Goal: Communication & Community: Answer question/provide support

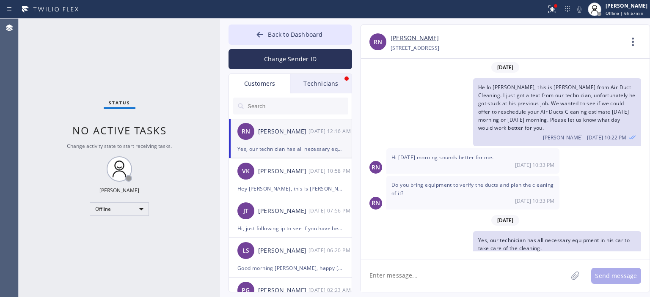
scroll to position [15, 0]
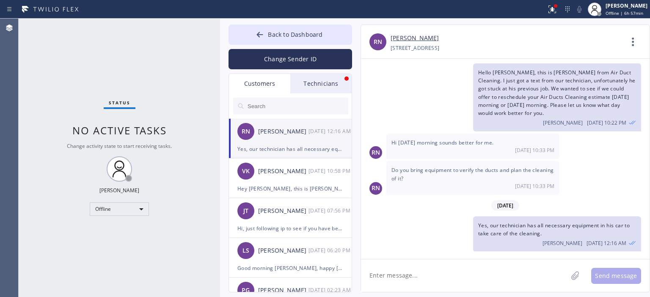
click at [308, 84] on div "Technicians" at bounding box center [320, 83] width 61 height 19
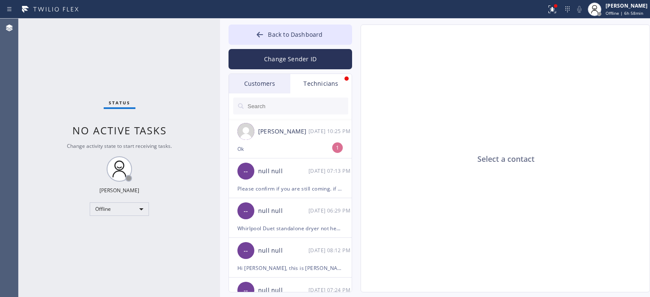
click at [289, 84] on div "Customers" at bounding box center [259, 83] width 61 height 19
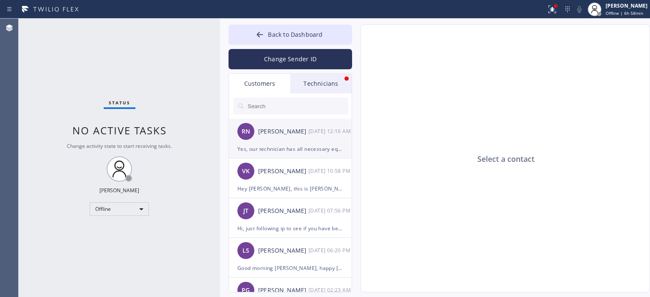
click at [296, 141] on div "RN [PERSON_NAME] [DATE] 12:16 AM" at bounding box center [291, 131] width 124 height 25
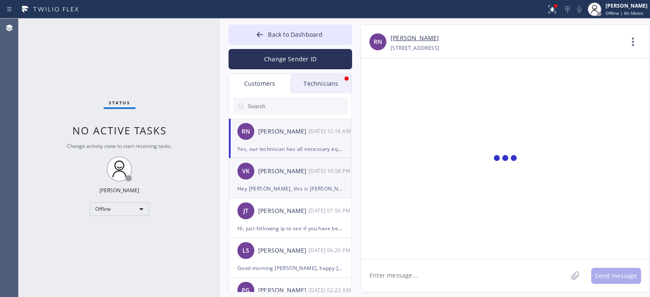
scroll to position [50, 0]
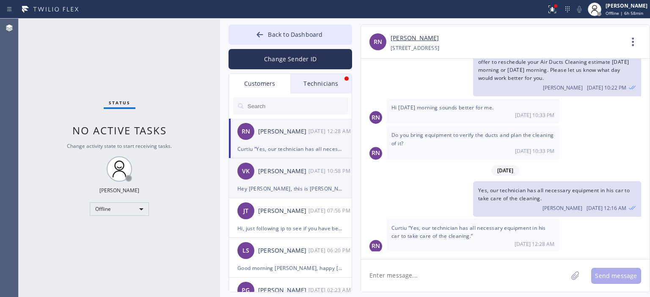
click at [314, 172] on div "[DATE] 10:58 PM" at bounding box center [330, 171] width 44 height 10
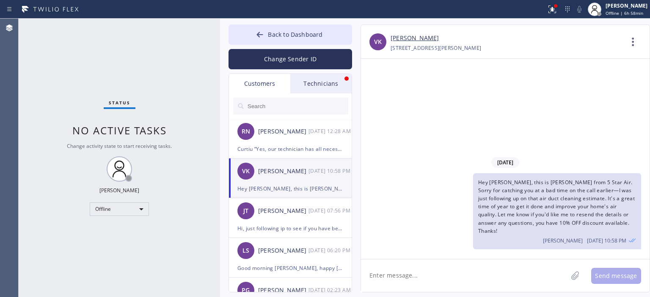
scroll to position [0, 0]
click at [279, 108] on input "text" at bounding box center [298, 106] width 102 height 17
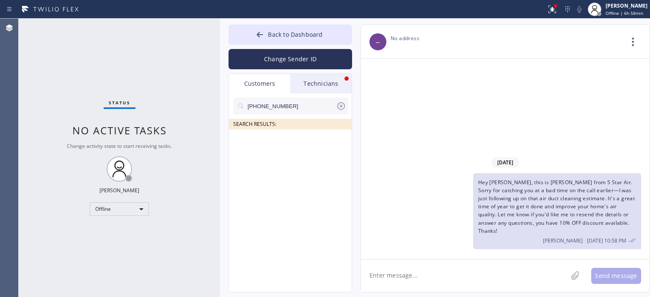
click at [305, 105] on input "[PHONE_NUMBER]" at bounding box center [291, 106] width 89 height 17
click at [283, 151] on div "SL [PERSON_NAME] --:--" at bounding box center [291, 141] width 124 height 25
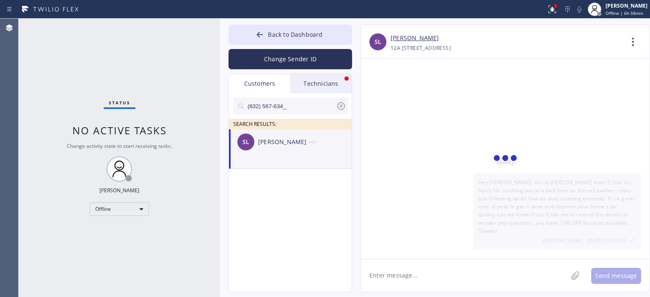
scroll to position [3, 0]
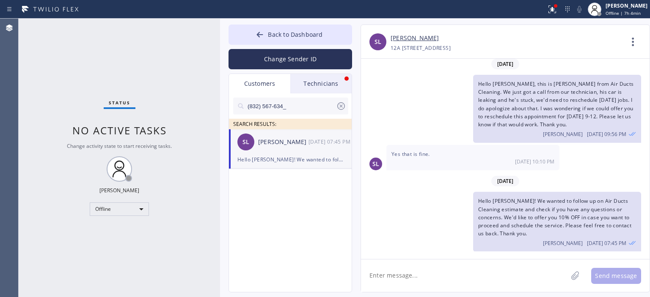
click at [340, 105] on icon at bounding box center [341, 106] width 8 height 8
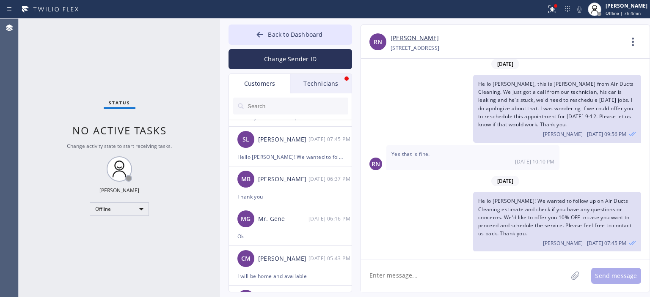
scroll to position [190, 0]
click at [284, 106] on input "text" at bounding box center [298, 106] width 102 height 17
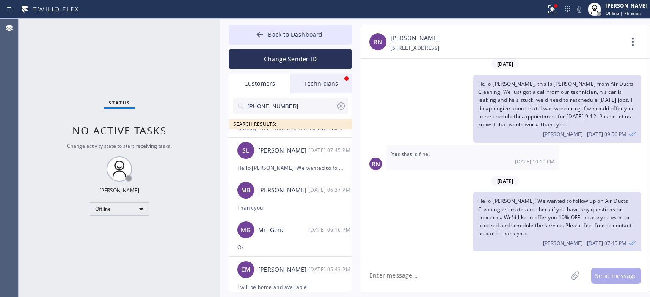
scroll to position [0, 0]
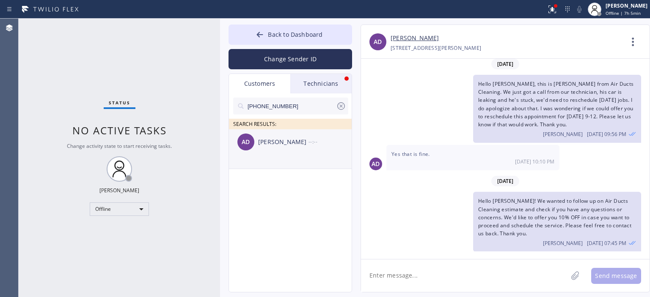
click at [291, 143] on div "[PERSON_NAME]" at bounding box center [283, 142] width 50 height 10
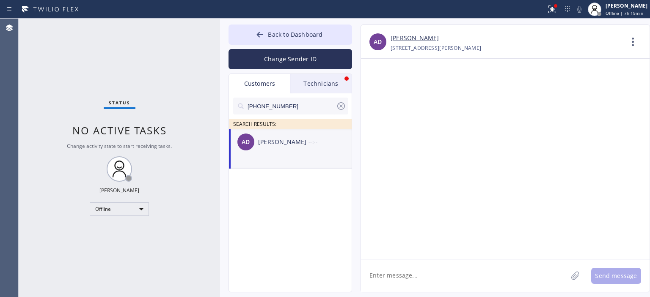
click at [338, 107] on icon at bounding box center [341, 106] width 10 height 10
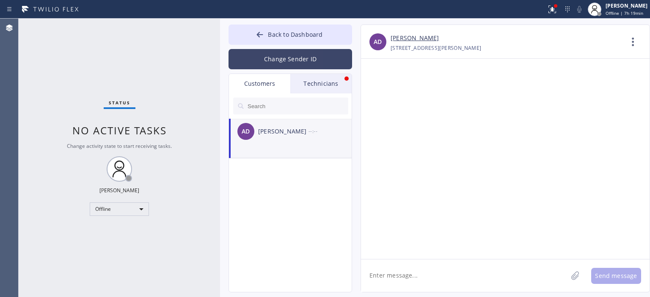
click at [311, 62] on button "Change Sender ID" at bounding box center [290, 59] width 124 height 20
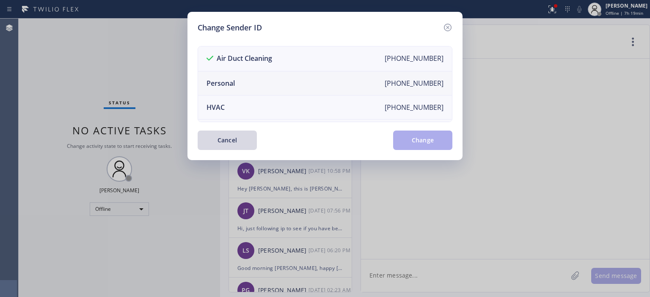
click at [270, 83] on li "Personal [PHONE_NUMBER]" at bounding box center [325, 83] width 254 height 24
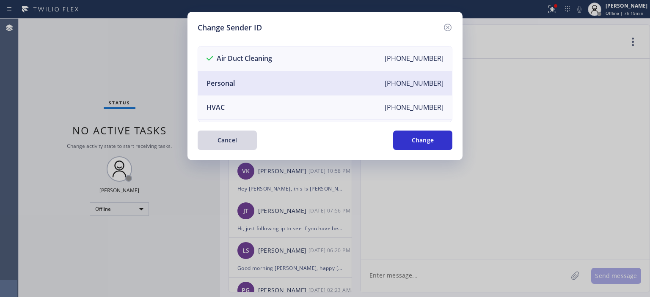
drag, startPoint x: 382, startPoint y: 138, endPoint x: 412, endPoint y: 137, distance: 30.9
click at [383, 138] on div "Cancel Change" at bounding box center [325, 140] width 255 height 19
click at [412, 137] on button "Change" at bounding box center [422, 140] width 59 height 19
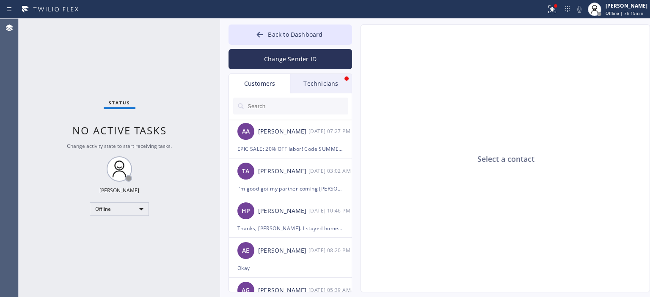
click at [319, 85] on div "Technicians" at bounding box center [320, 83] width 61 height 19
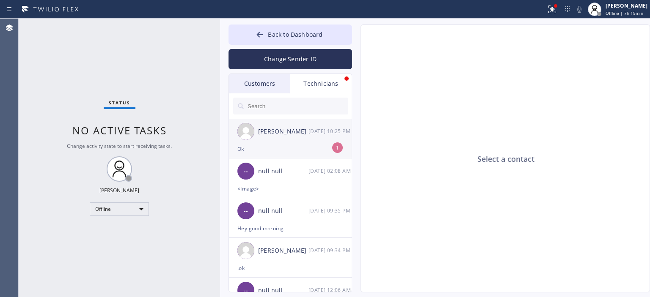
click at [302, 142] on div "[PERSON_NAME] [DATE] 10:25 PM" at bounding box center [291, 131] width 124 height 25
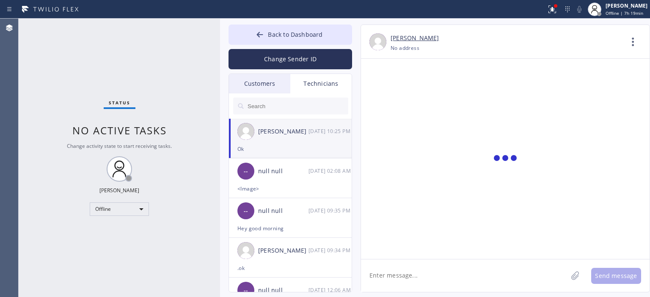
click at [402, 281] on textarea at bounding box center [464, 276] width 206 height 33
click at [427, 280] on textarea "hey Ed," at bounding box center [472, 276] width 222 height 33
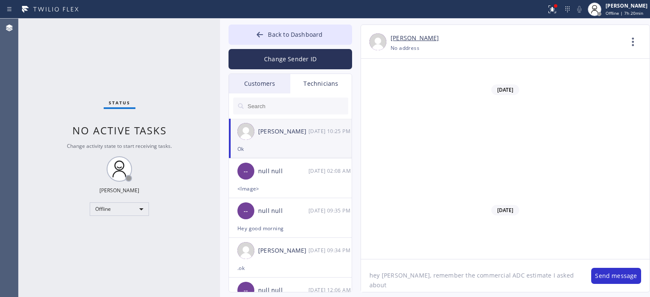
click at [444, 280] on textarea "hey [PERSON_NAME], remember the commercial ADC estimate I asked about" at bounding box center [472, 276] width 222 height 33
click at [556, 277] on textarea "hey [PERSON_NAME], remember the commercial ADC estimate I asked about" at bounding box center [472, 276] width 222 height 33
click at [422, 287] on textarea "hey [PERSON_NAME], remember the commercial ADC estimate I asked about, they res…" at bounding box center [472, 276] width 222 height 33
type textarea "hey [PERSON_NAME], remember the commercial ADC estimate I asked about, they res…"
click at [598, 276] on button "Send message" at bounding box center [616, 276] width 50 height 16
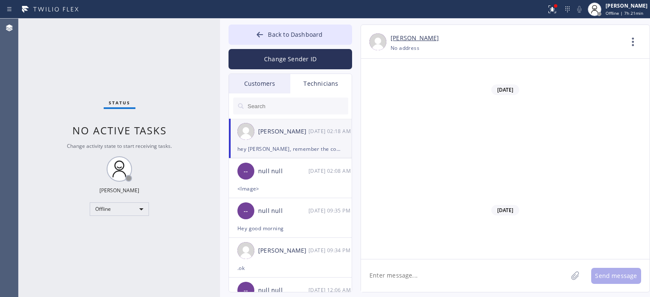
scroll to position [50837, 0]
click at [450, 278] on textarea at bounding box center [464, 276] width 206 height 33
type textarea "it's in [GEOGRAPHIC_DATA]"
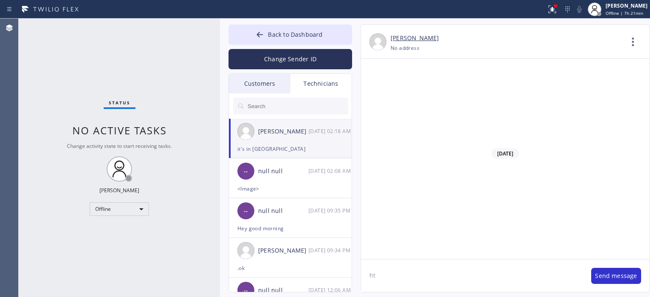
scroll to position [50866, 0]
type textarea "h"
type textarea "t"
click at [248, 38] on button "Back to Dashboard" at bounding box center [290, 35] width 124 height 20
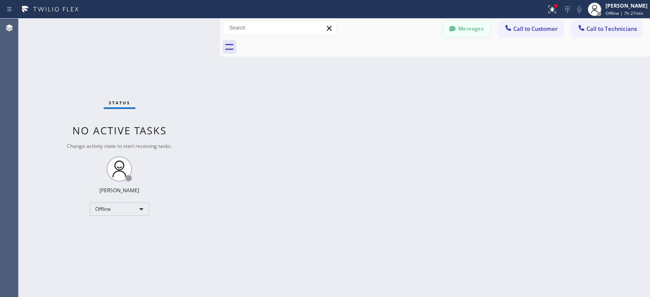
click at [476, 35] on button "Messages" at bounding box center [466, 29] width 47 height 16
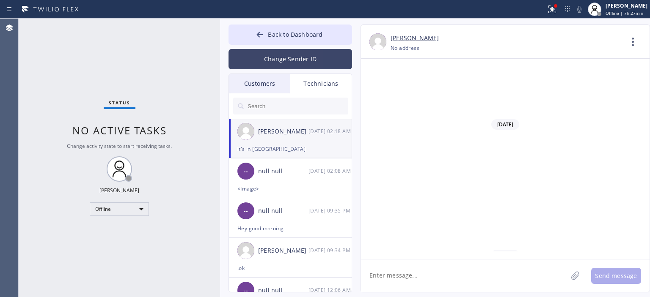
click at [279, 63] on button "Change Sender ID" at bounding box center [290, 59] width 124 height 20
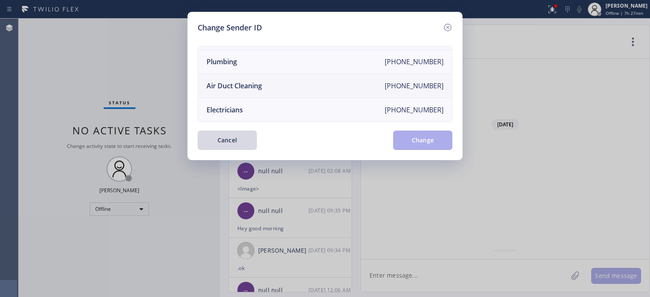
scroll to position [98, 0]
click at [283, 80] on li "Air Duct Cleaning [PHONE_NUMBER]" at bounding box center [325, 86] width 254 height 24
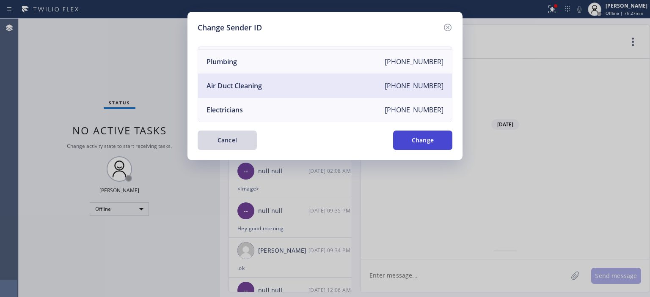
click at [428, 138] on button "Change" at bounding box center [422, 140] width 59 height 19
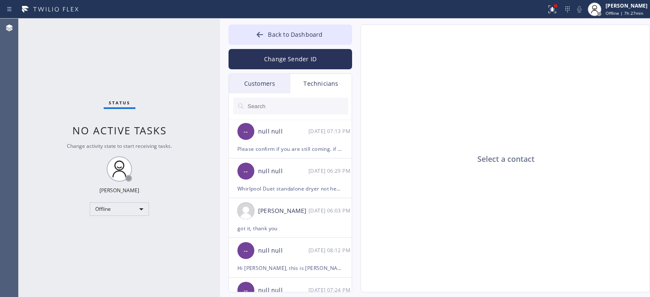
click at [272, 86] on div "Customers" at bounding box center [259, 83] width 61 height 19
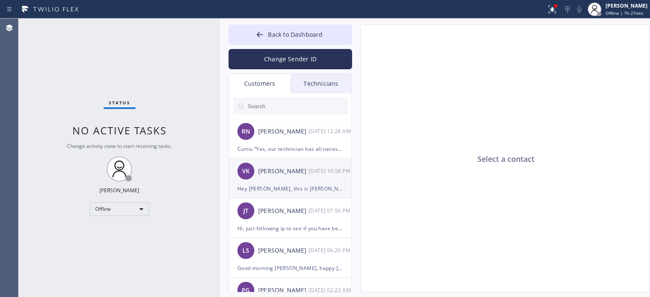
click at [304, 174] on div "[PERSON_NAME]" at bounding box center [283, 172] width 50 height 10
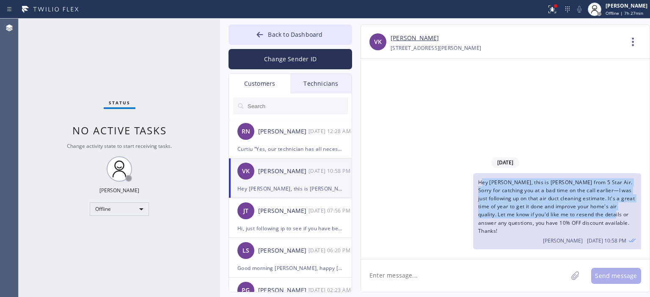
drag, startPoint x: 480, startPoint y: 192, endPoint x: 599, endPoint y: 228, distance: 124.3
click at [599, 228] on div "Hey [PERSON_NAME], this is [PERSON_NAME] from 5 Star Air. Sorry for catching yo…" at bounding box center [557, 211] width 168 height 76
click at [604, 233] on div "Hey [PERSON_NAME], this is [PERSON_NAME] from 5 Star Air. Sorry for catching yo…" at bounding box center [557, 211] width 168 height 76
drag, startPoint x: 603, startPoint y: 232, endPoint x: 476, endPoint y: 192, distance: 132.8
click at [476, 192] on div "Hey [PERSON_NAME], this is [PERSON_NAME] from 5 Star Air. Sorry for catching yo…" at bounding box center [557, 211] width 168 height 76
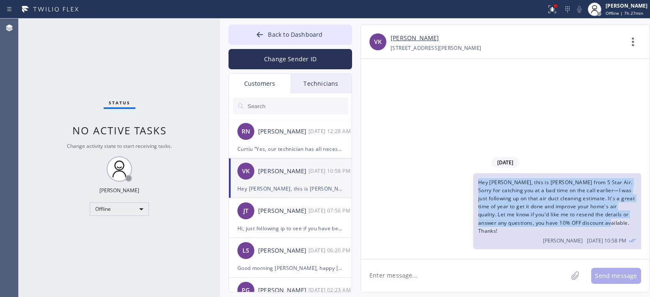
copy span "Hey [PERSON_NAME], this is [PERSON_NAME] from 5 Star Air. Sorry for catching yo…"
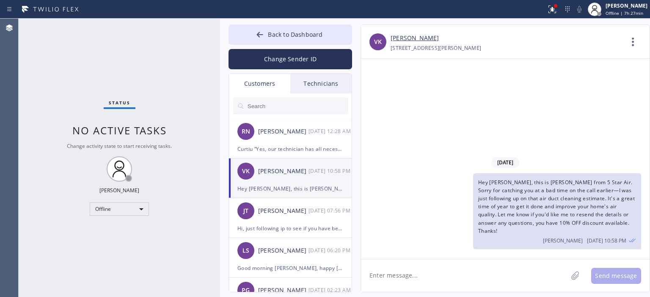
click at [271, 107] on input "text" at bounding box center [298, 106] width 102 height 17
click at [283, 111] on input "text" at bounding box center [298, 106] width 102 height 17
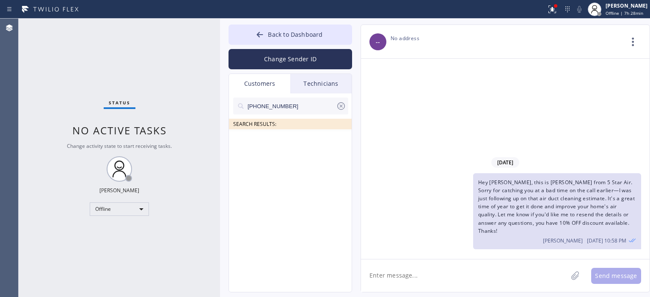
click at [305, 104] on input "[PHONE_NUMBER]" at bounding box center [291, 106] width 89 height 17
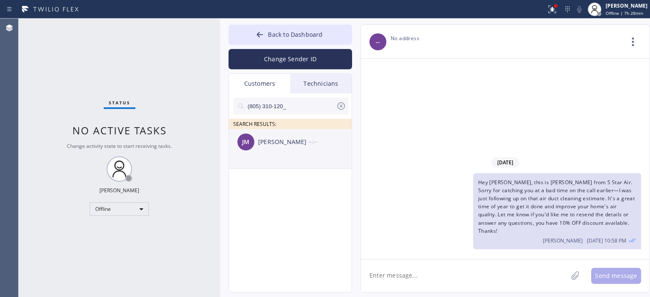
click at [296, 154] on div "[PERSON_NAME] --:--" at bounding box center [291, 141] width 124 height 25
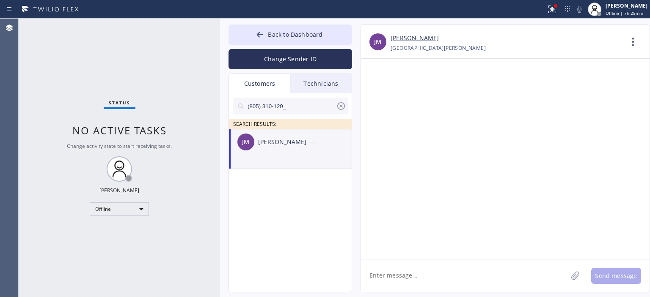
click at [405, 275] on textarea at bounding box center [464, 276] width 206 height 33
paste textarea "Hey [PERSON_NAME], this is [PERSON_NAME] from 5 Star Air. Sorry for catching yo…"
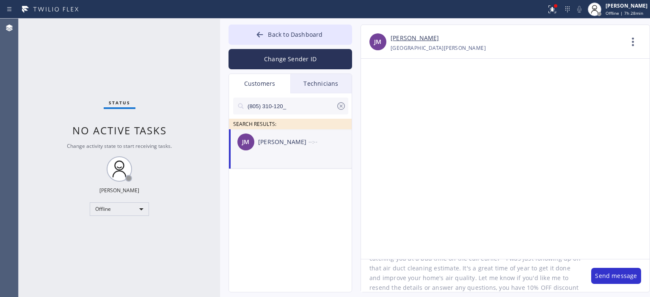
scroll to position [0, 0]
click at [381, 279] on textarea "Hey [PERSON_NAME], this is [PERSON_NAME] from 5 Star Air. Sorry for catching yo…" at bounding box center [472, 276] width 222 height 33
drag, startPoint x: 487, startPoint y: 264, endPoint x: 433, endPoint y: 277, distance: 55.6
click at [433, 277] on textarea "Hello [PERSON_NAME], this is [PERSON_NAME] from 5 Star Air. Sorry for catching …" at bounding box center [472, 276] width 222 height 33
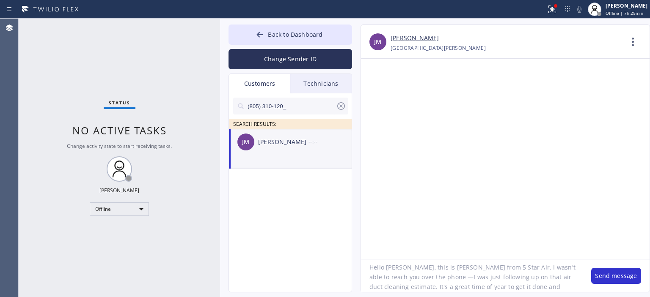
click at [406, 279] on textarea "Hello [PERSON_NAME], this is [PERSON_NAME] from 5 Star Air. I wasn't able to re…" at bounding box center [472, 276] width 222 height 33
type textarea "Hello [PERSON_NAME], this is [PERSON_NAME] from 5 Star Air. I wasn't able to re…"
click at [287, 56] on button "Change Sender ID" at bounding box center [290, 59] width 124 height 20
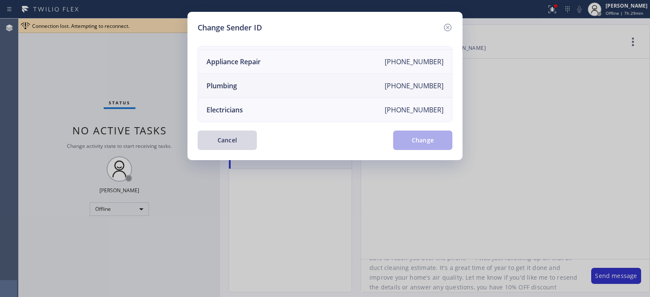
scroll to position [0, 0]
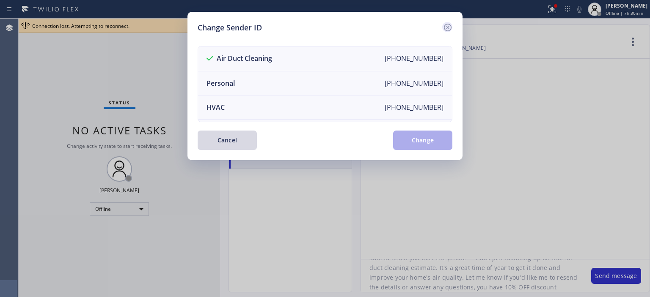
click at [448, 27] on icon at bounding box center [447, 27] width 10 height 10
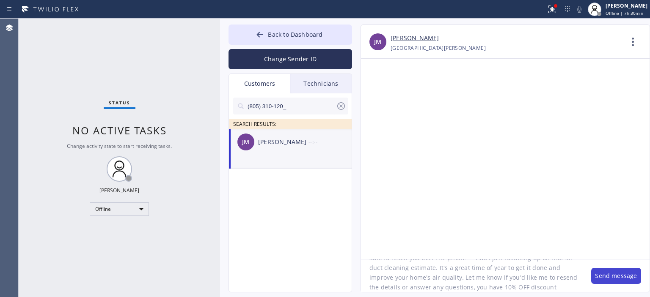
click at [616, 276] on button "Send message" at bounding box center [616, 276] width 50 height 16
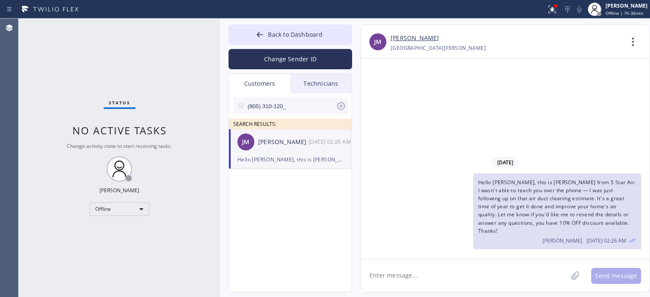
click at [342, 107] on icon at bounding box center [341, 106] width 10 height 10
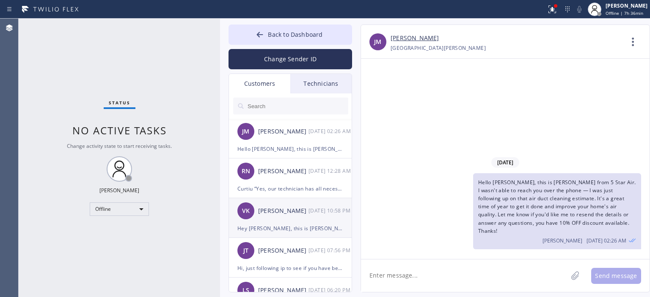
click at [303, 214] on div "[PERSON_NAME]" at bounding box center [283, 211] width 50 height 10
click at [299, 142] on div "[PERSON_NAME] [DATE] 02:26 AM" at bounding box center [291, 131] width 124 height 25
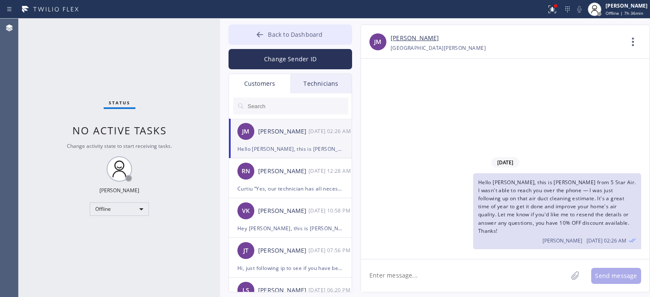
click at [261, 35] on icon at bounding box center [260, 34] width 6 height 5
